Goal: Task Accomplishment & Management: Use online tool/utility

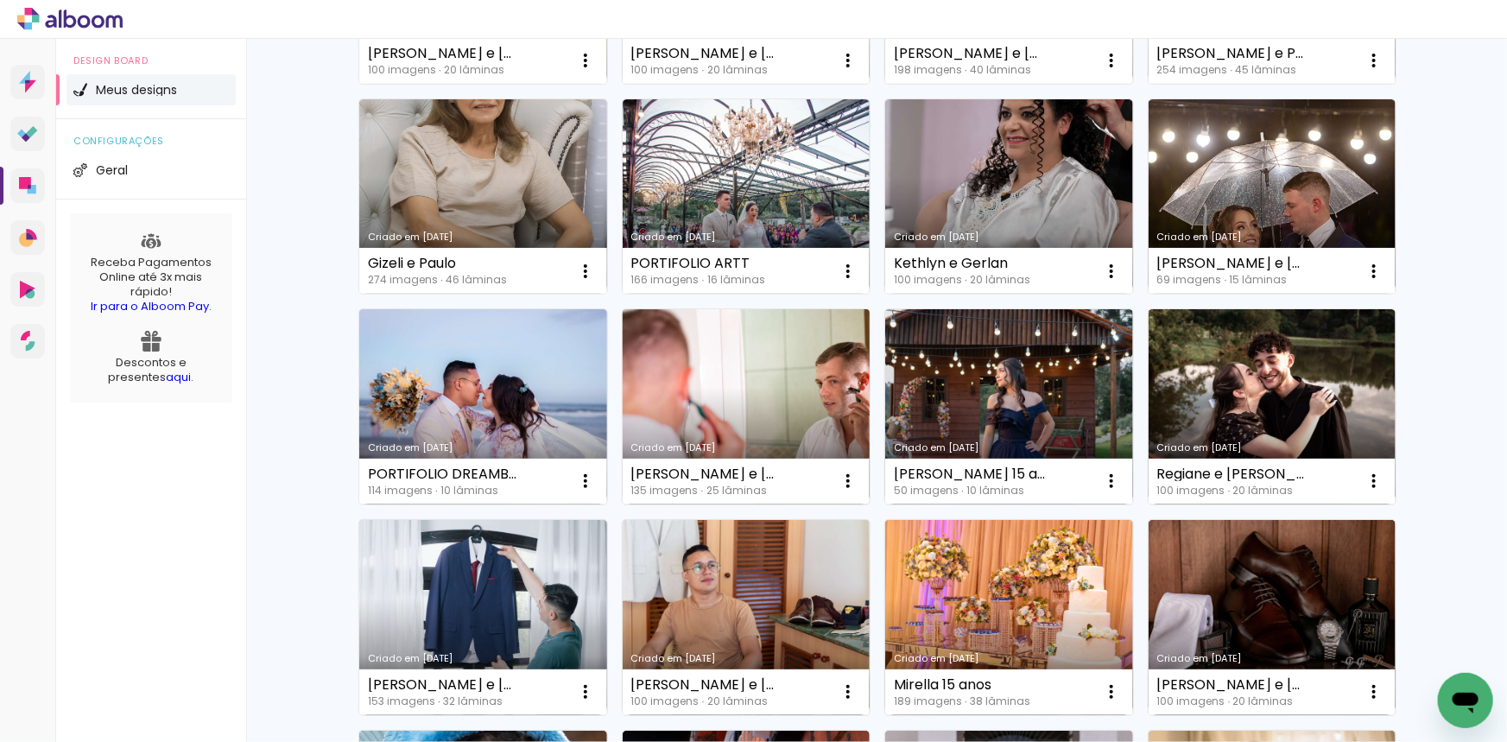
scroll to position [1883, 0]
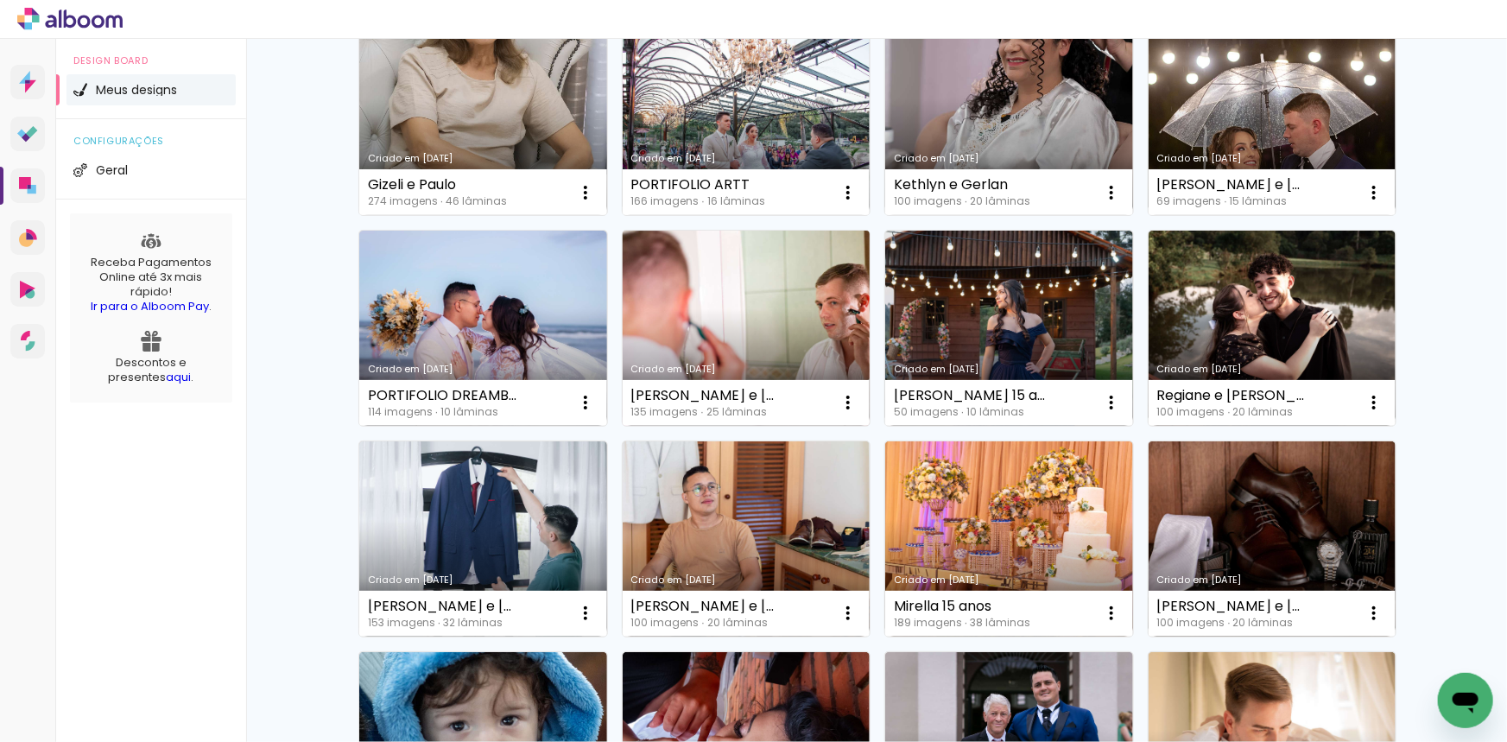
click at [761, 325] on link "Criado em [DATE]" at bounding box center [747, 328] width 248 height 195
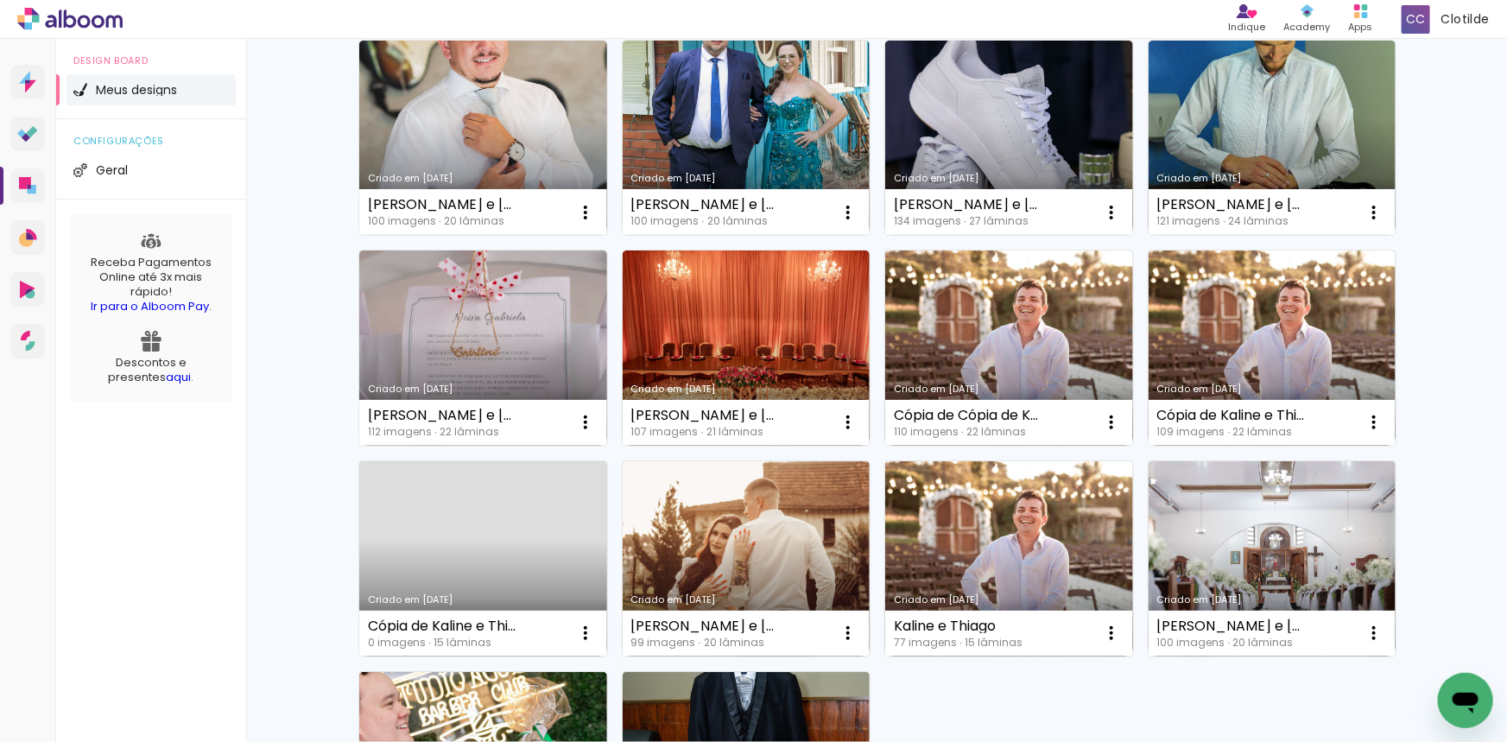
scroll to position [1131, 0]
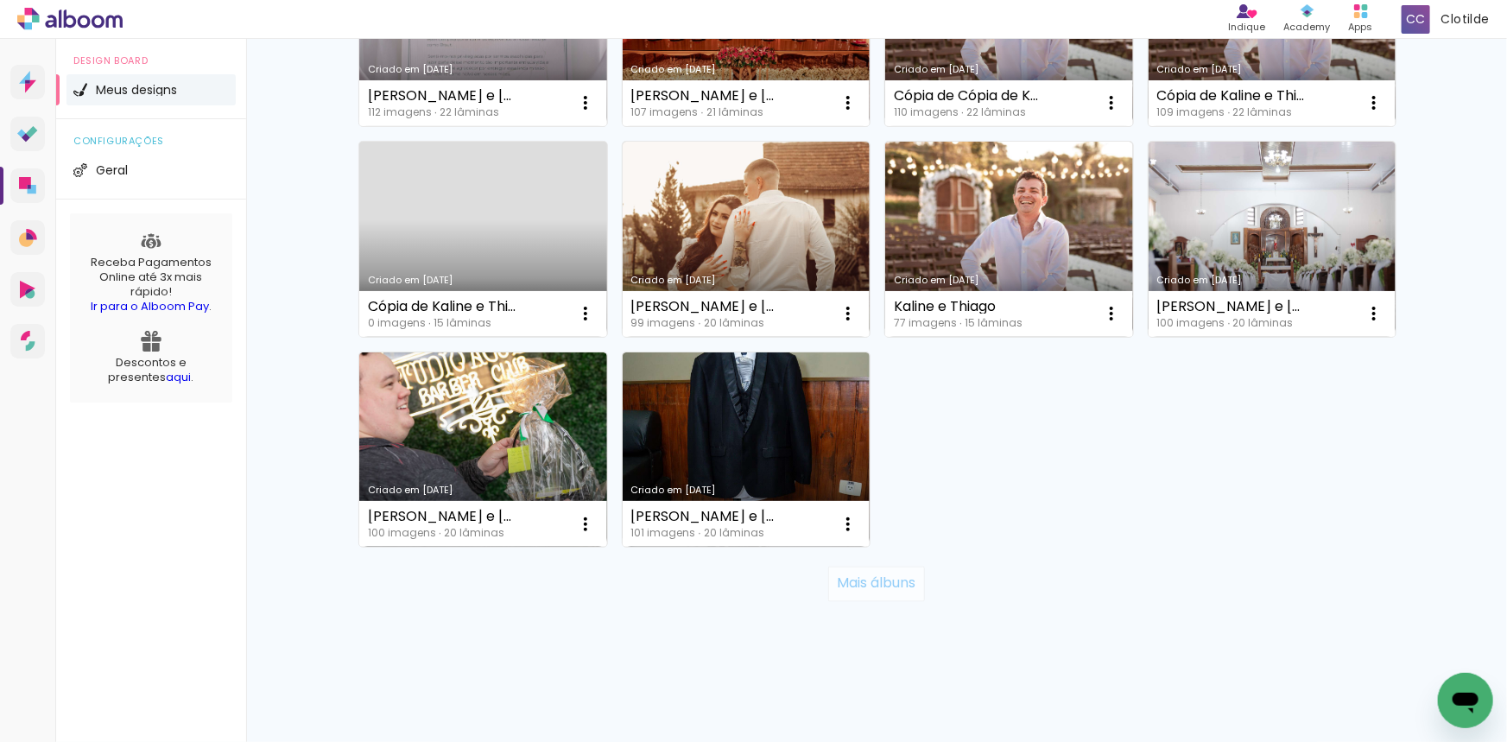
click at [0, 0] on slot "Mais álbuns" at bounding box center [0, 0] width 0 height 0
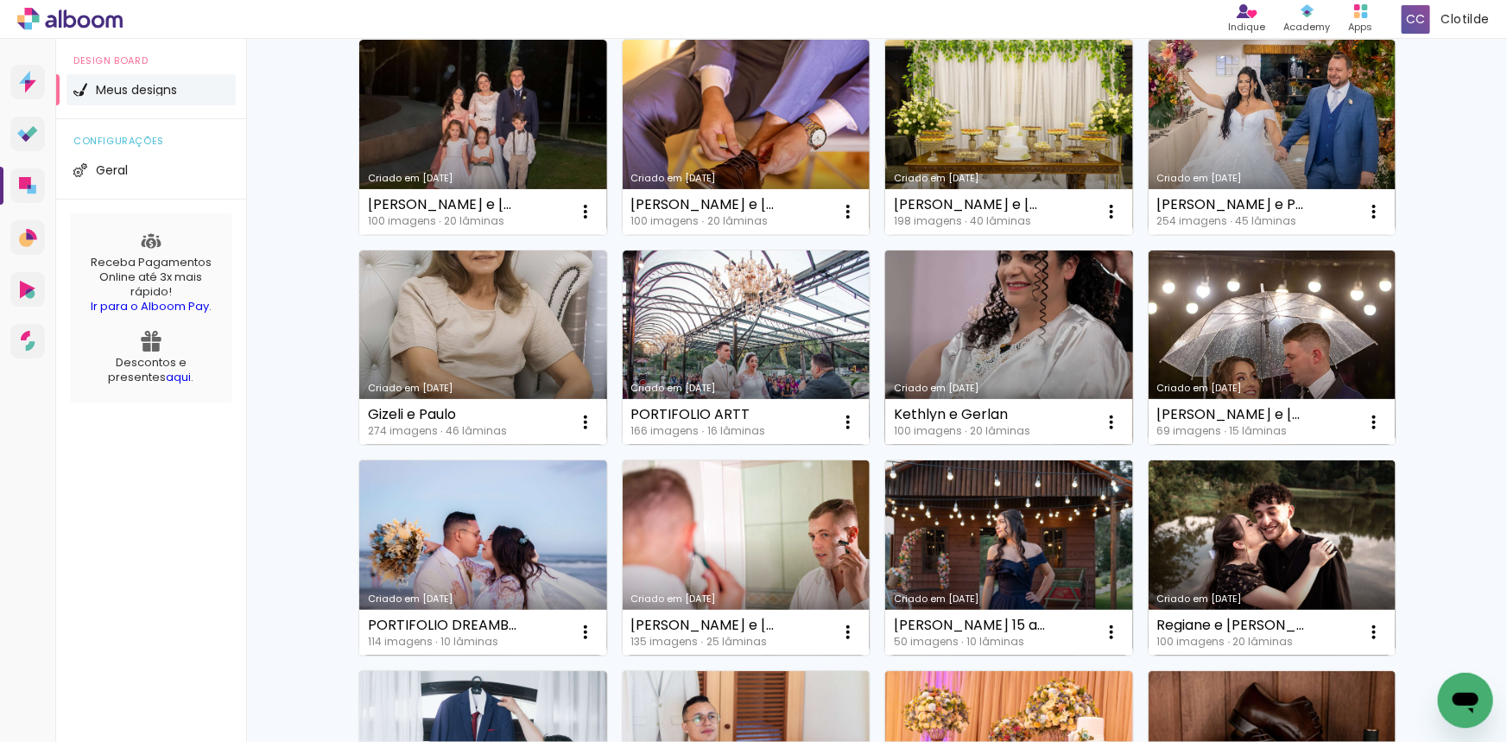
scroll to position [1681, 0]
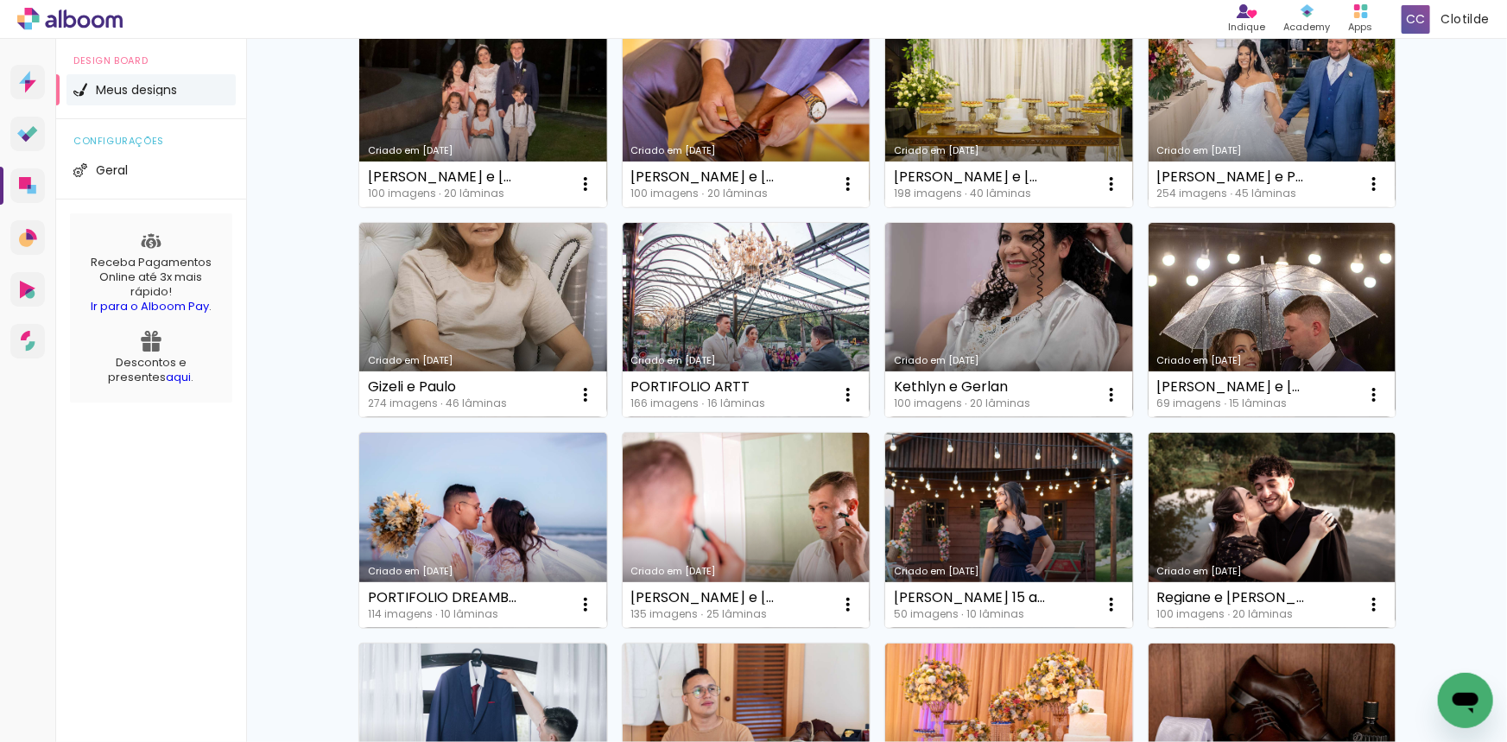
click at [793, 508] on link "Criado em [DATE]" at bounding box center [747, 530] width 248 height 195
